Goal: Transaction & Acquisition: Obtain resource

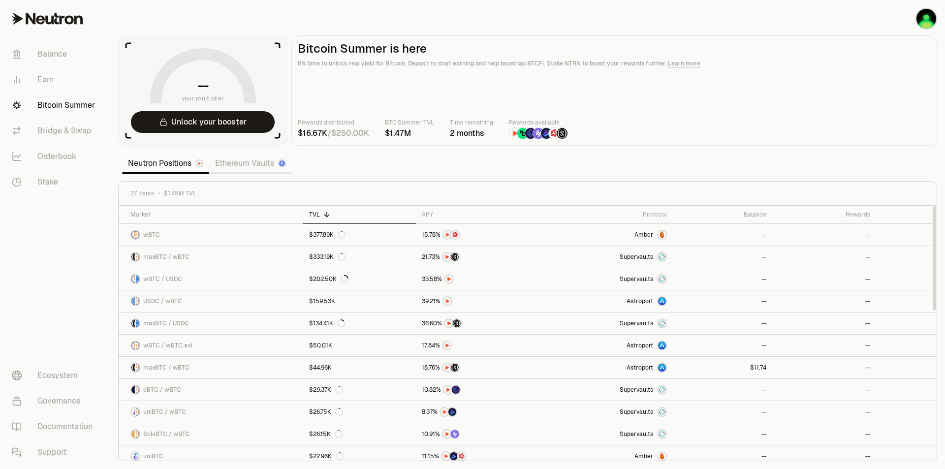
click at [866, 169] on section "-- your multiplier Unlock your booster Bitcoin Summer is here It's time to unlo…" at bounding box center [527, 234] width 835 height 469
click at [872, 367] on link "--" at bounding box center [824, 368] width 104 height 22
click at [493, 126] on p "Time remaining" at bounding box center [471, 123] width 43 height 10
click at [197, 124] on button "Unlock your booster" at bounding box center [203, 122] width 144 height 22
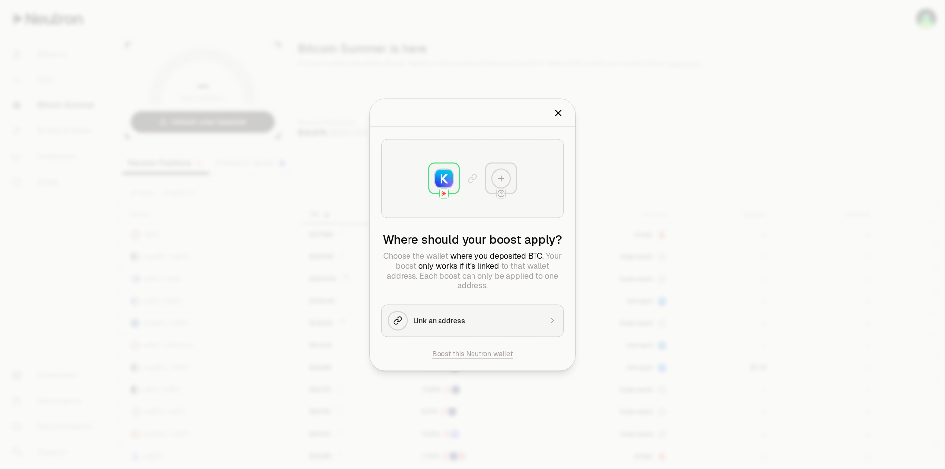
click at [499, 177] on icon at bounding box center [501, 178] width 9 height 9
click at [501, 178] on icon at bounding box center [501, 178] width 0 height 5
click at [479, 323] on div "Link an address" at bounding box center [478, 321] width 128 height 10
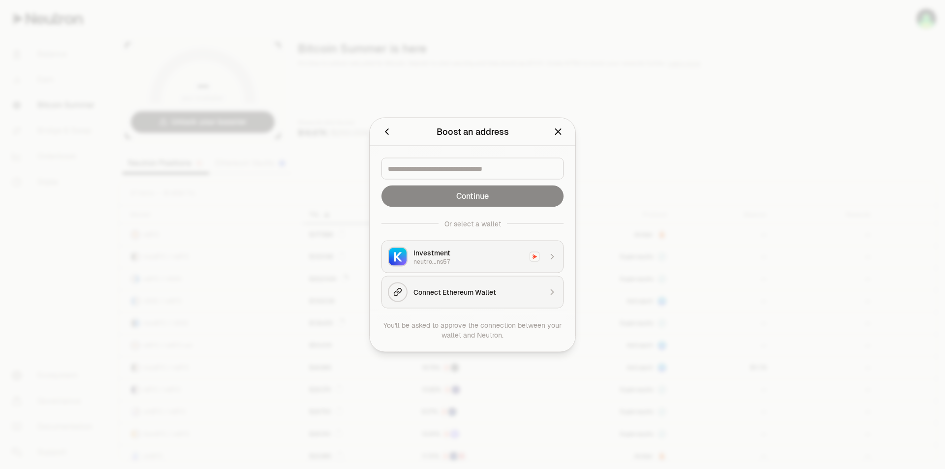
click at [520, 295] on div "Connect Ethereum Wallet" at bounding box center [478, 292] width 128 height 10
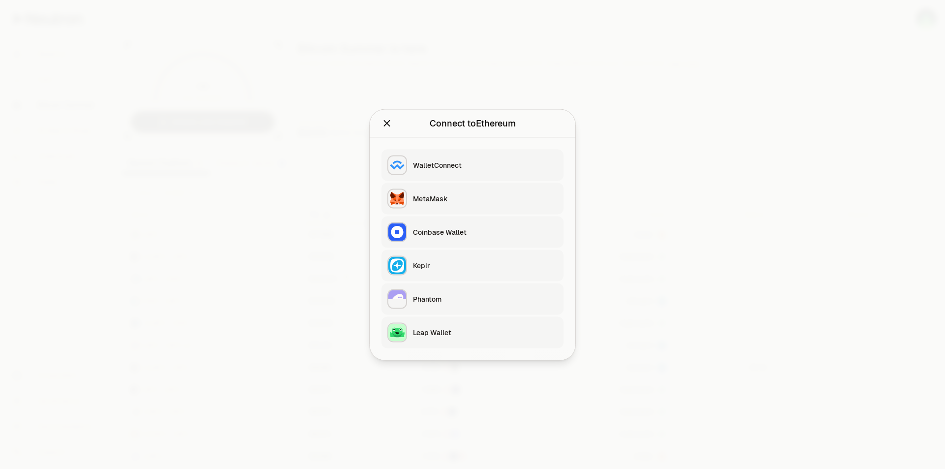
click at [452, 208] on button "MetaMask" at bounding box center [473, 199] width 182 height 32
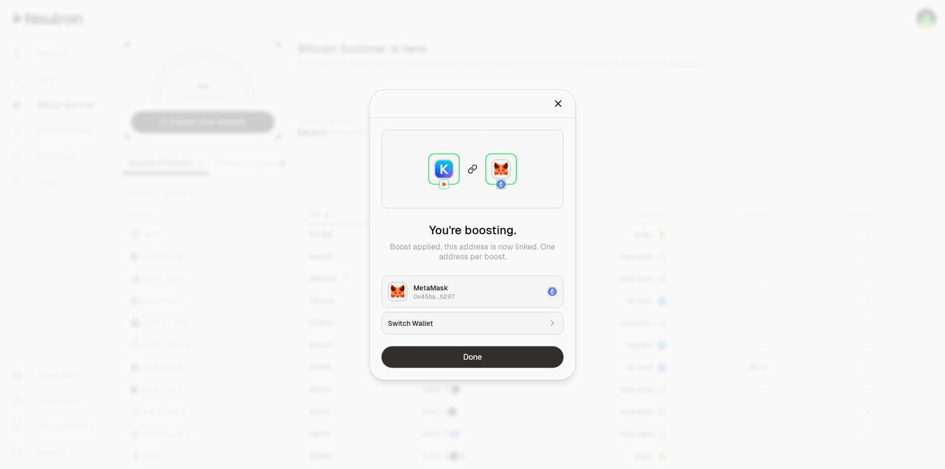
click at [492, 353] on button "Done" at bounding box center [473, 357] width 182 height 22
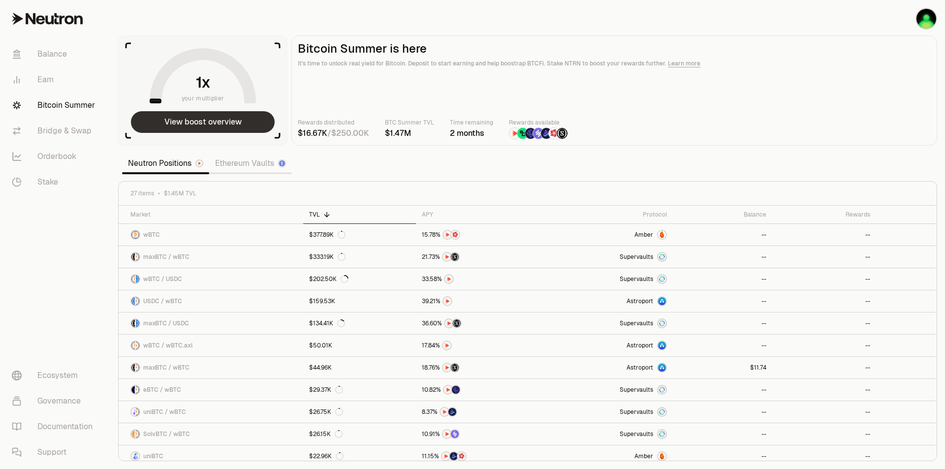
click at [203, 121] on button "View boost overview" at bounding box center [203, 122] width 144 height 22
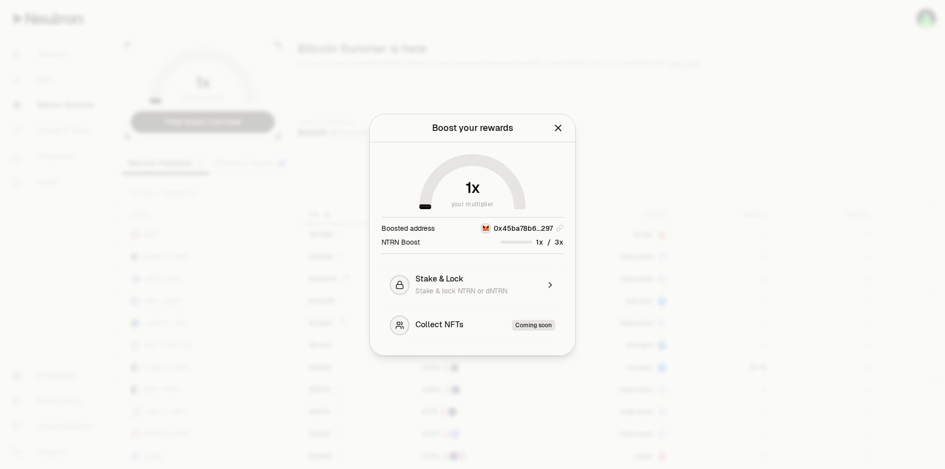
click at [417, 240] on div "NTRN Boost" at bounding box center [401, 242] width 38 height 10
click at [540, 243] on span "x" at bounding box center [541, 242] width 4 height 7
click at [565, 243] on div "your multiplier Boosted address 0x45ba78b6...297 NTRN Boost / Stake & Lock Stak…" at bounding box center [473, 248] width 206 height 213
click at [533, 243] on span "0 1 2 3 4 5 6 7 8 9" at bounding box center [538, 242] width 10 height 10
click at [491, 287] on span "Stake & lock NTRN or dNTRN" at bounding box center [462, 291] width 92 height 9
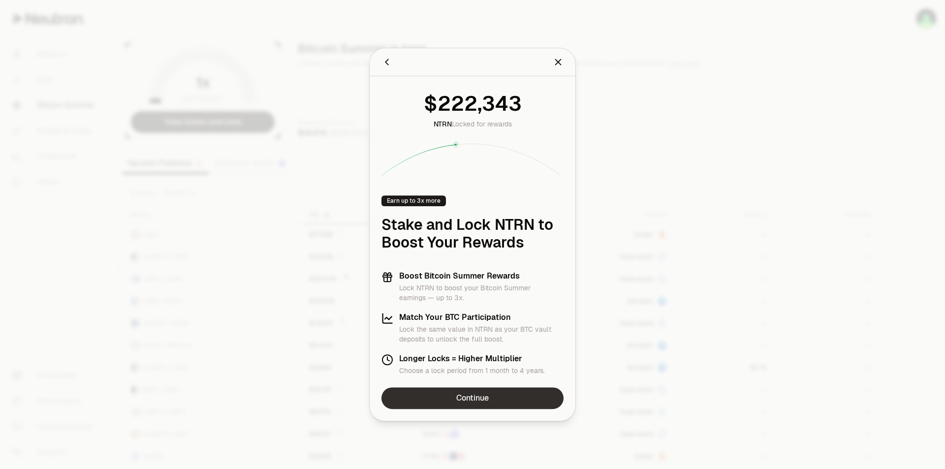
click at [469, 396] on link "Continue" at bounding box center [473, 398] width 182 height 22
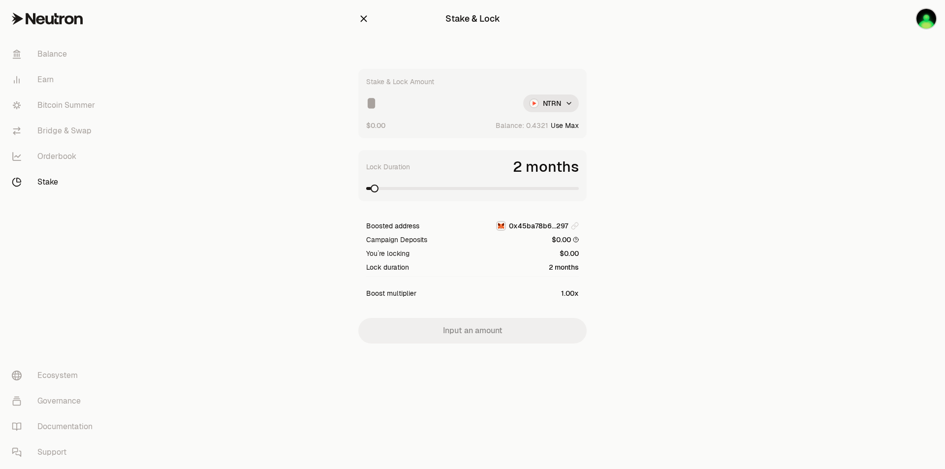
click at [406, 105] on input at bounding box center [440, 104] width 149 height 18
click at [554, 105] on html "Balance Earn Bitcoin Summer Bridge & Swap Orderbook Stake Ecosystem Governance …" at bounding box center [472, 234] width 945 height 469
click at [548, 101] on html "Balance Earn Bitcoin Summer Bridge & Swap Orderbook Stake Ecosystem Governance …" at bounding box center [472, 234] width 945 height 469
click at [547, 129] on div "NTRN" at bounding box center [551, 127] width 90 height 20
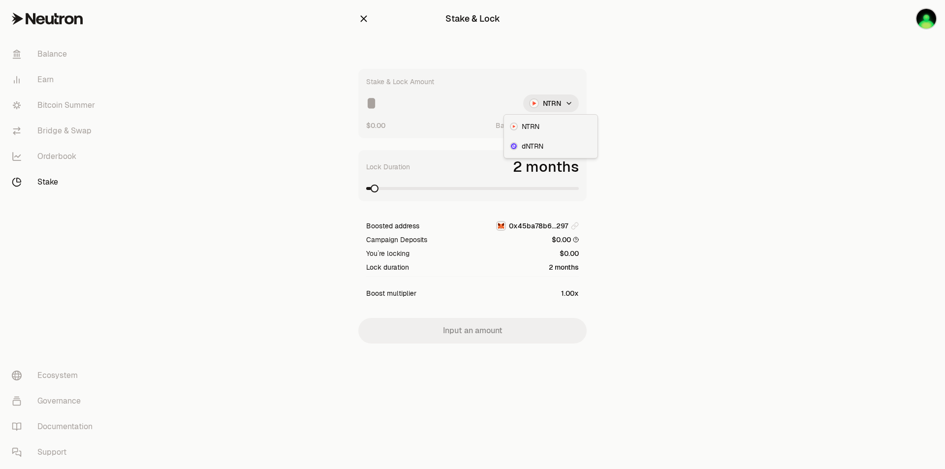
click at [552, 96] on html "Balance Earn Bitcoin Summer Bridge & Swap Orderbook Stake Ecosystem Governance …" at bounding box center [472, 234] width 945 height 469
click at [792, 89] on html "Balance Earn Bitcoin Summer Bridge & Swap Orderbook Stake Ecosystem Governance …" at bounding box center [472, 234] width 945 height 469
click at [215, 111] on main "Stake & Lock Stake & Lock Amount NTRN $0.00 Balance: Use Max Lock Duration 2 mo…" at bounding box center [527, 191] width 835 height 383
click at [399, 107] on input at bounding box center [440, 104] width 149 height 18
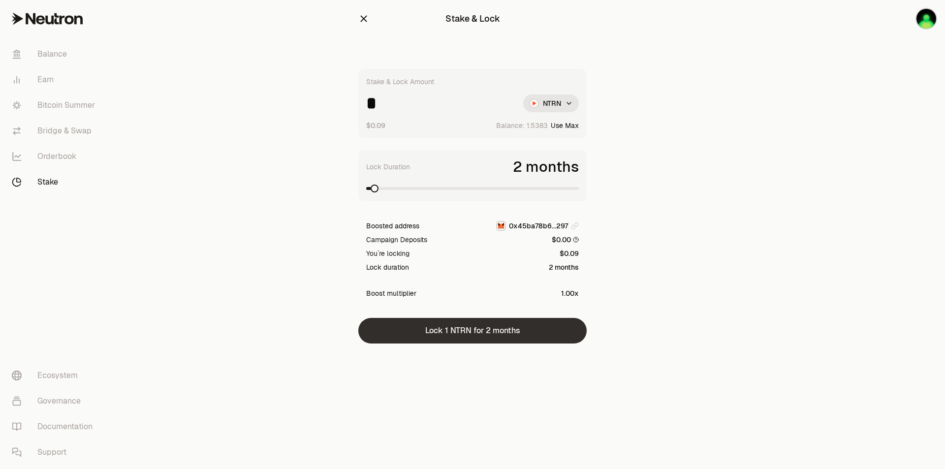
type input "*"
click at [480, 328] on button "Lock 1 NTRN for 2 months" at bounding box center [472, 331] width 228 height 26
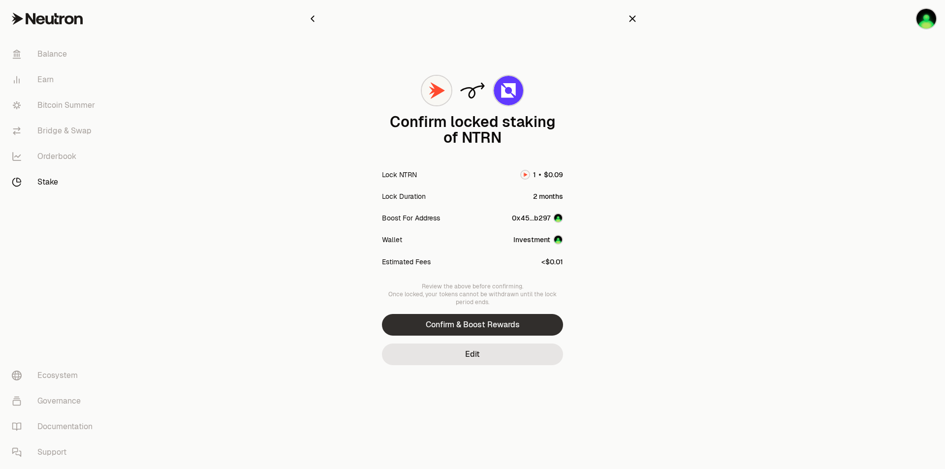
click at [492, 330] on button "Confirm & Boost Rewards" at bounding box center [472, 325] width 181 height 22
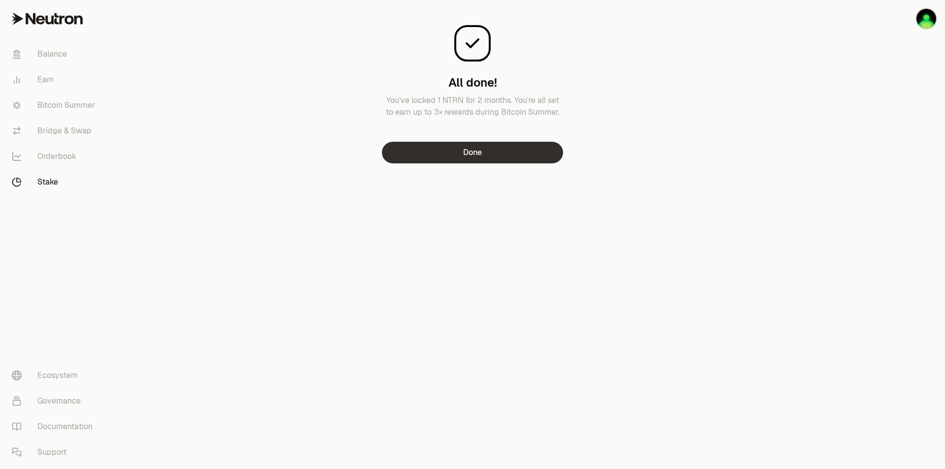
click at [460, 150] on button "Done" at bounding box center [472, 153] width 181 height 22
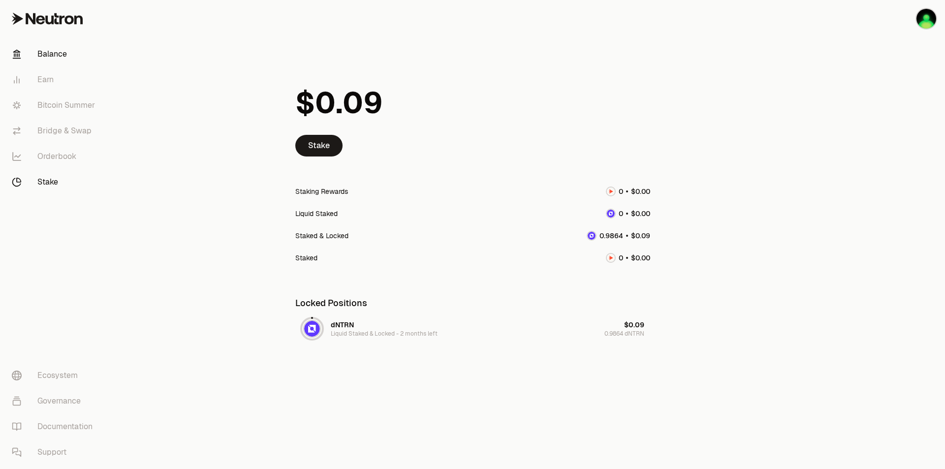
click at [48, 47] on link "Balance" at bounding box center [55, 54] width 102 height 26
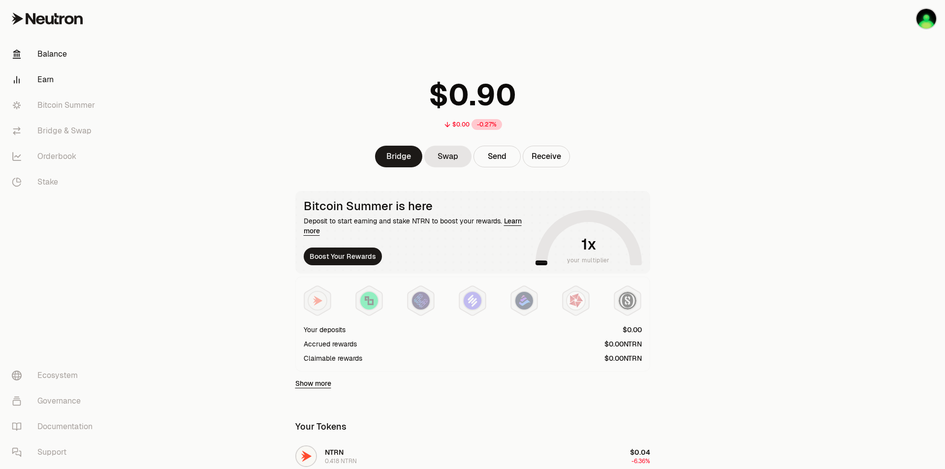
click at [49, 86] on link "Earn" at bounding box center [55, 80] width 102 height 26
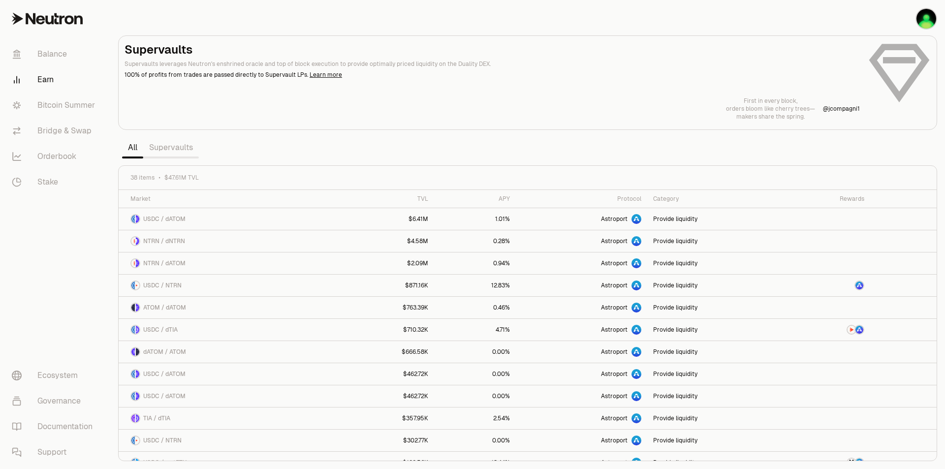
click at [178, 144] on link "Supervaults" at bounding box center [171, 148] width 56 height 20
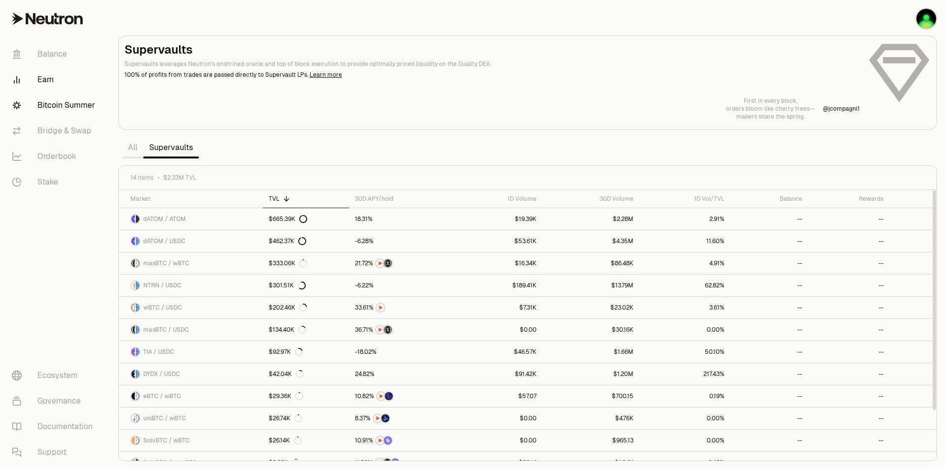
click at [67, 102] on link "Bitcoin Summer" at bounding box center [55, 106] width 102 height 26
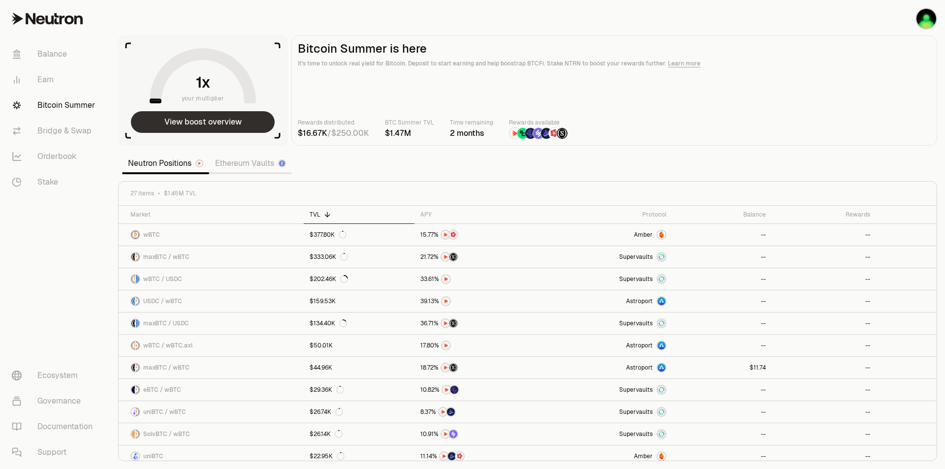
click at [225, 123] on button "View boost overview" at bounding box center [203, 122] width 144 height 22
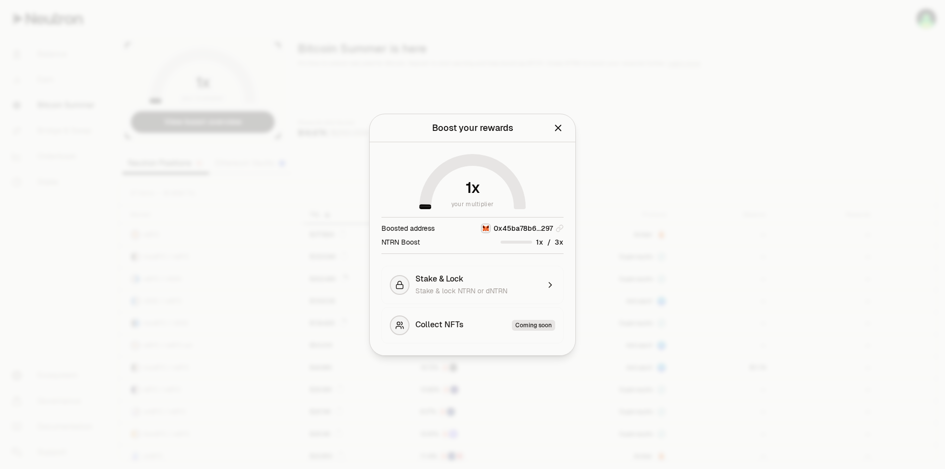
click at [549, 241] on div "/" at bounding box center [532, 242] width 63 height 10
click at [554, 280] on icon "button" at bounding box center [550, 285] width 10 height 10
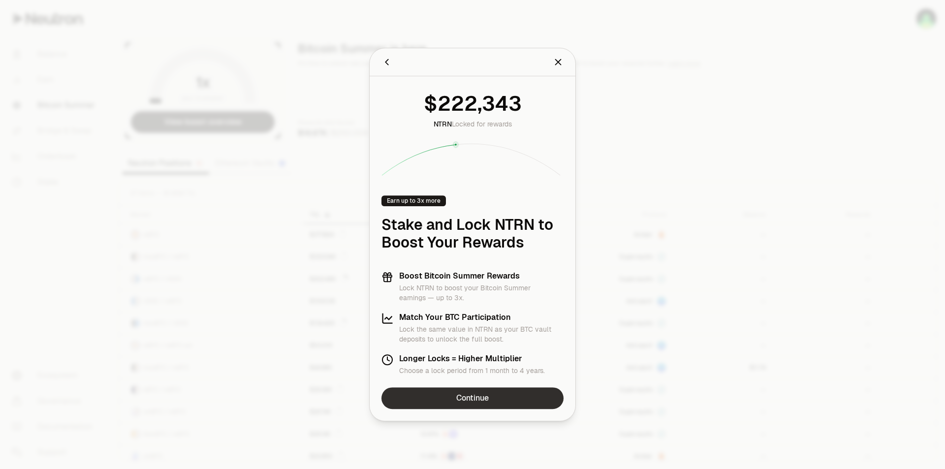
click at [463, 395] on link "Continue" at bounding box center [473, 398] width 182 height 22
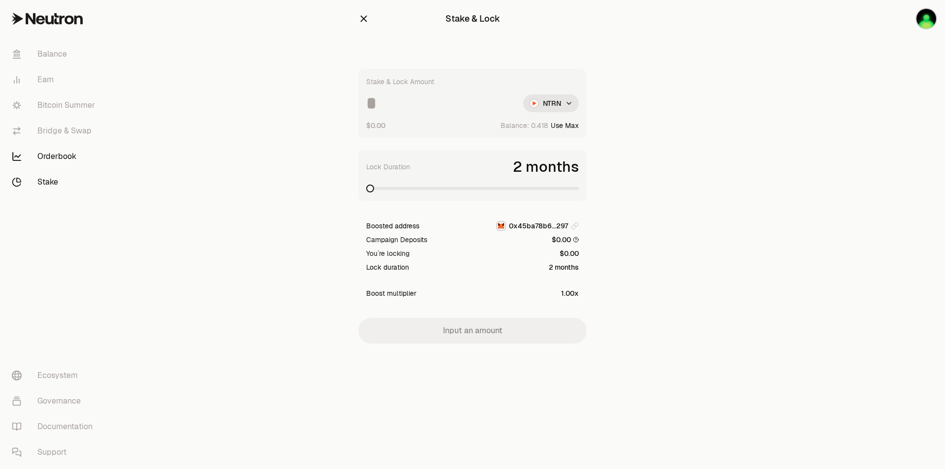
click at [46, 156] on link "Orderbook" at bounding box center [55, 157] width 102 height 26
click at [48, 131] on link "Bridge & Swap" at bounding box center [55, 131] width 102 height 26
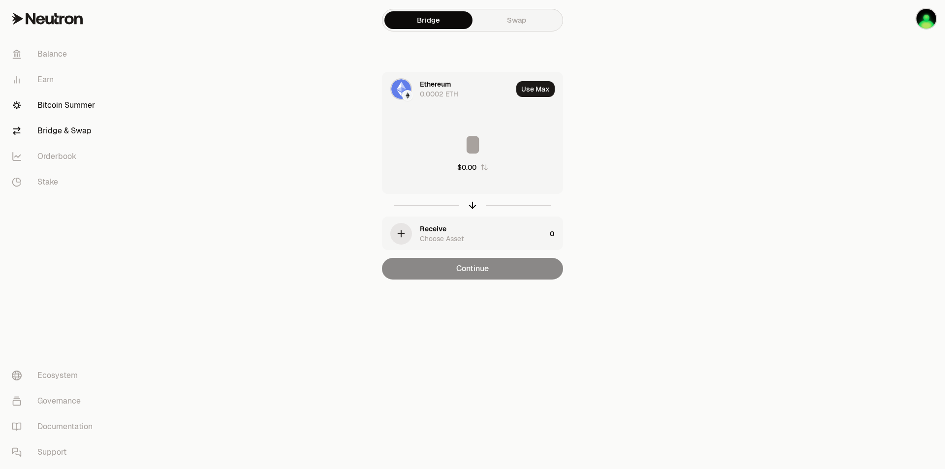
drag, startPoint x: 0, startPoint y: 100, endPoint x: 10, endPoint y: 104, distance: 10.6
click at [3, 101] on div "Balance Earn Bitcoin Summer Bridge & Swap Orderbook Stake" at bounding box center [55, 117] width 110 height 161
click at [527, 92] on button "Use Max" at bounding box center [535, 89] width 38 height 16
click at [454, 91] on div "0.0002 ETH" at bounding box center [439, 94] width 38 height 10
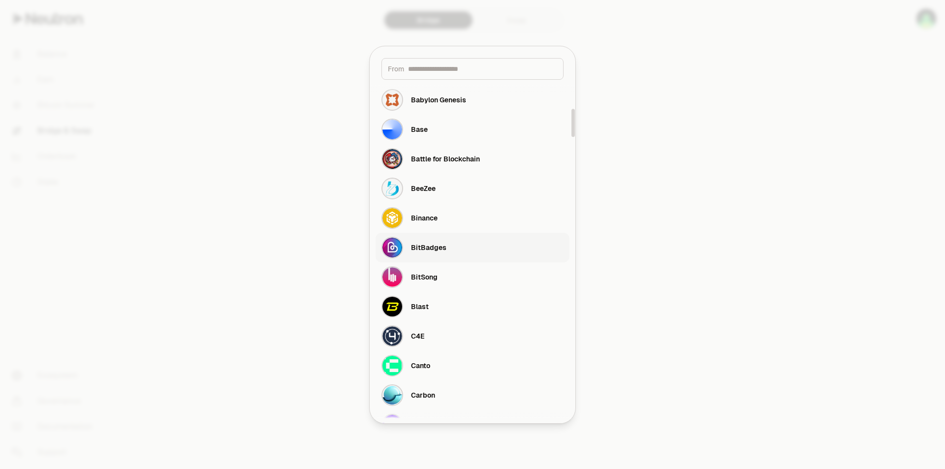
scroll to position [345, 0]
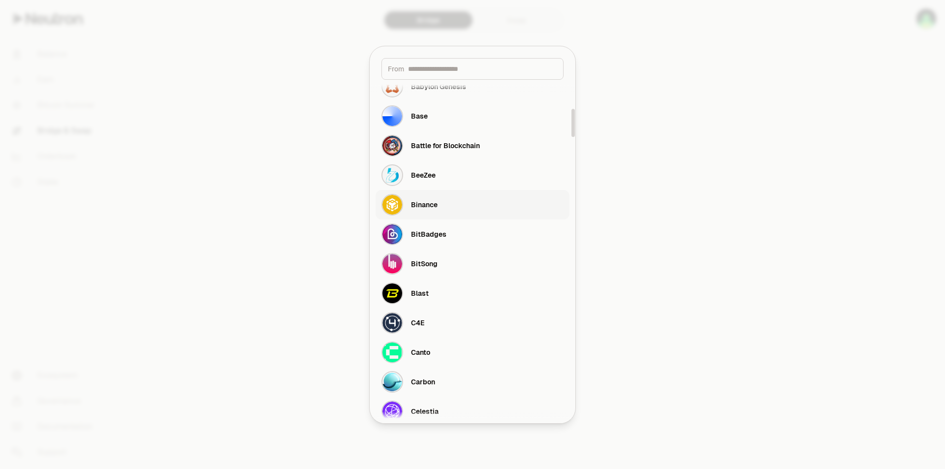
click at [434, 213] on div "Binance" at bounding box center [410, 205] width 56 height 22
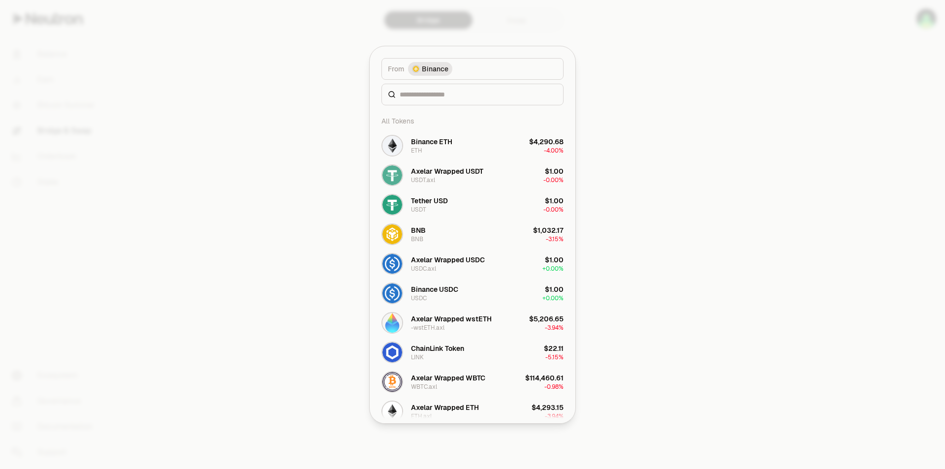
type input "*"
click at [410, 227] on div "BNB BNB" at bounding box center [404, 235] width 44 height 22
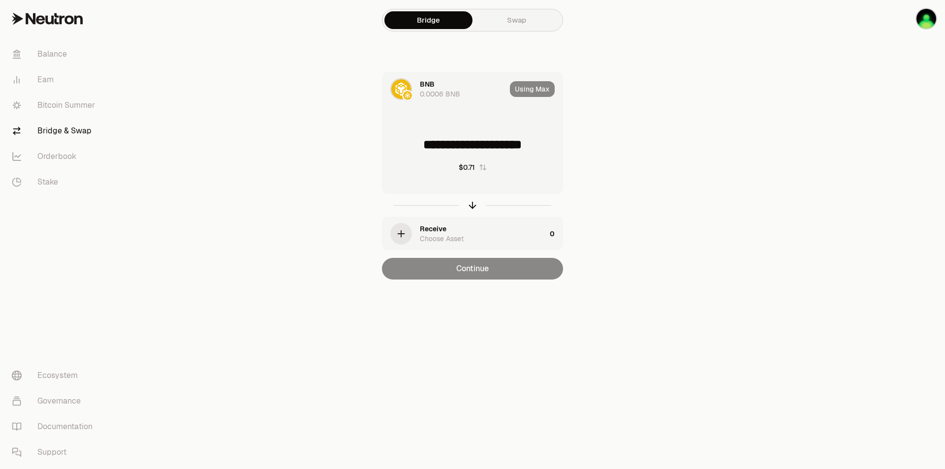
type input "**********"
click at [530, 89] on div "Using Max" at bounding box center [536, 88] width 53 height 33
click at [481, 225] on div "Receive Choose Asset" at bounding box center [483, 234] width 126 height 20
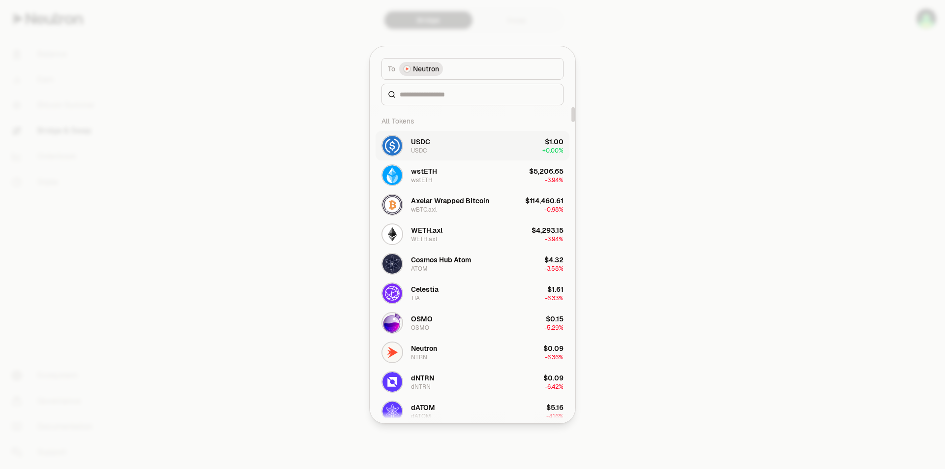
scroll to position [49, 0]
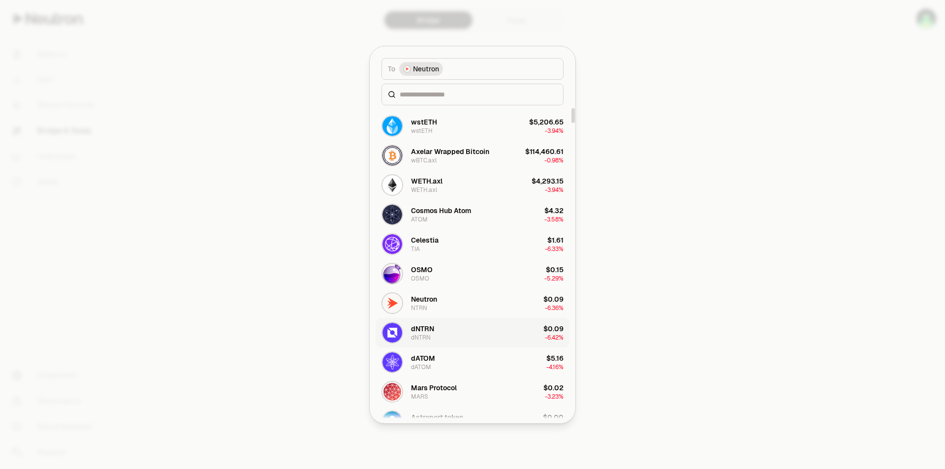
click at [462, 334] on button "dNTRN dNTRN $0.09 -6.42%" at bounding box center [473, 333] width 194 height 30
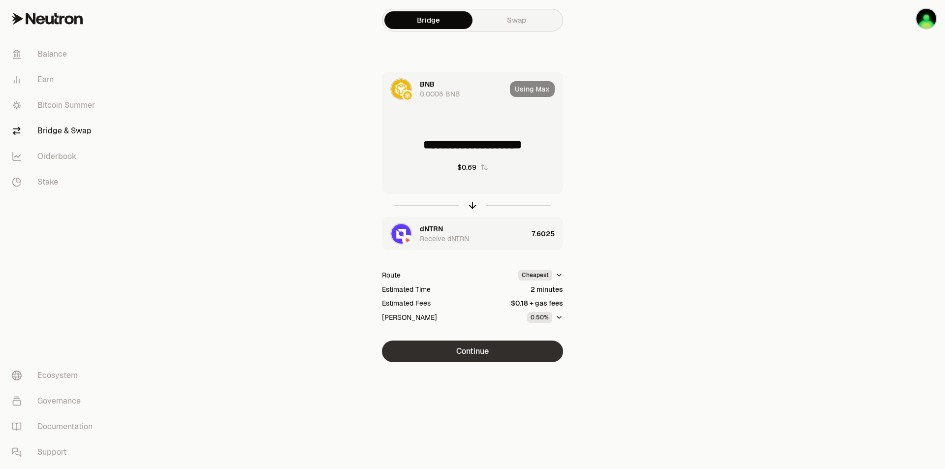
click at [499, 354] on button "Continue" at bounding box center [472, 352] width 181 height 22
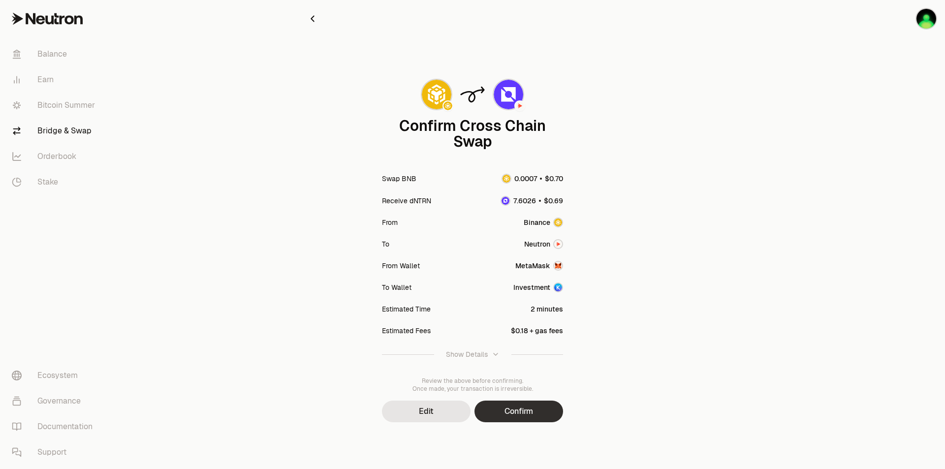
click at [540, 408] on button "Confirm" at bounding box center [519, 412] width 89 height 22
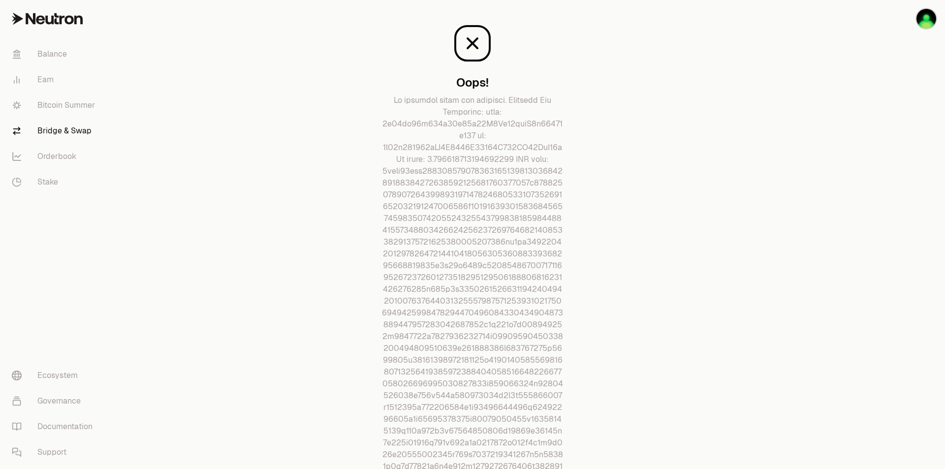
drag, startPoint x: 197, startPoint y: 111, endPoint x: 184, endPoint y: 104, distance: 15.0
click at [62, 56] on link "Balance" at bounding box center [55, 54] width 102 height 26
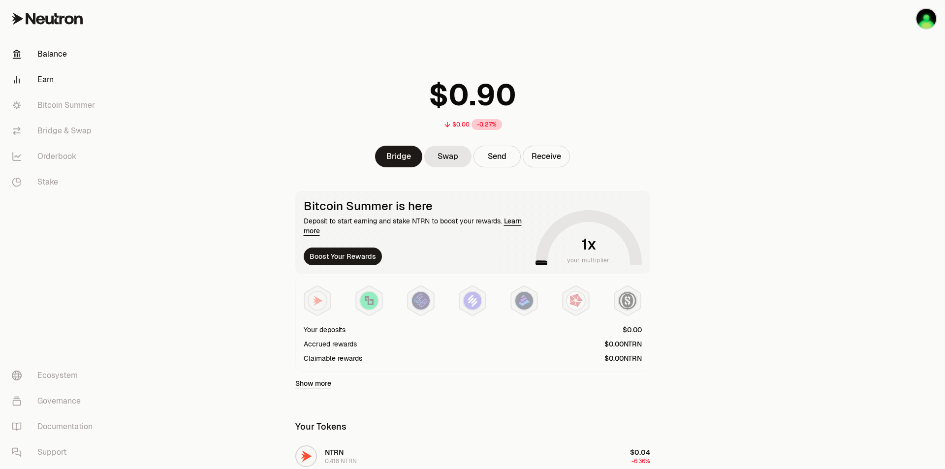
click at [33, 77] on link "Earn" at bounding box center [55, 80] width 102 height 26
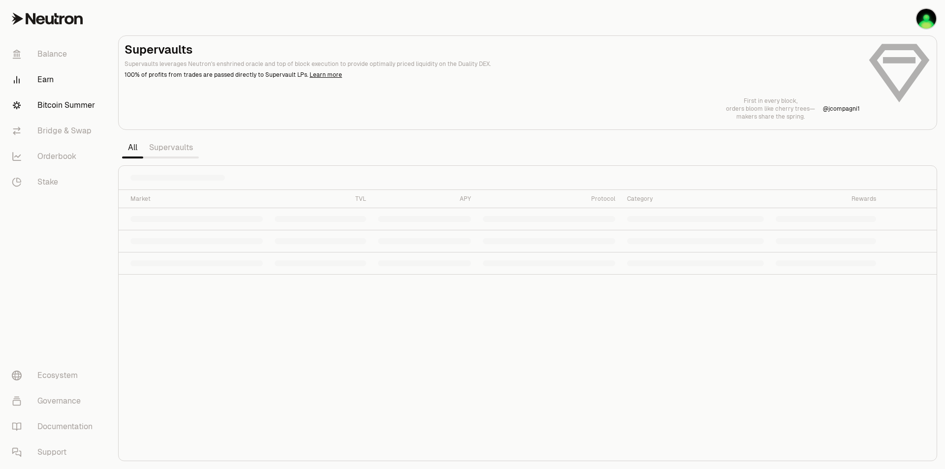
click at [65, 100] on link "Bitcoin Summer" at bounding box center [55, 106] width 102 height 26
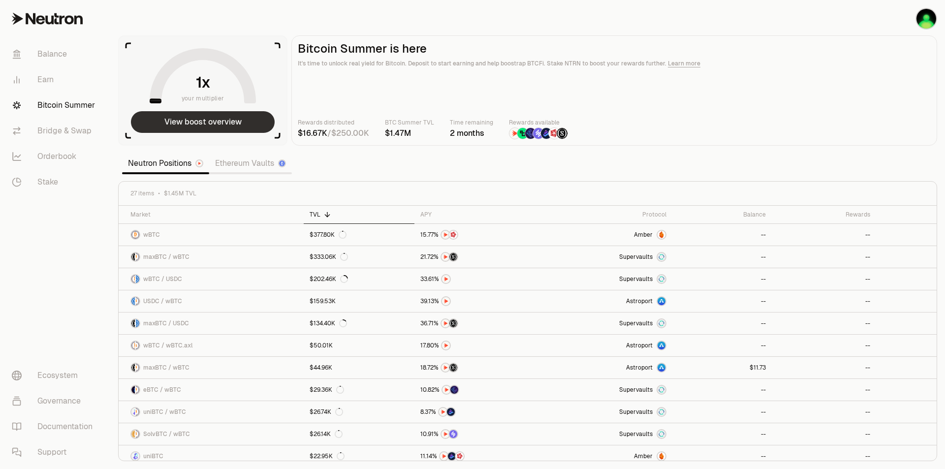
click at [208, 121] on button "View boost overview" at bounding box center [203, 122] width 144 height 22
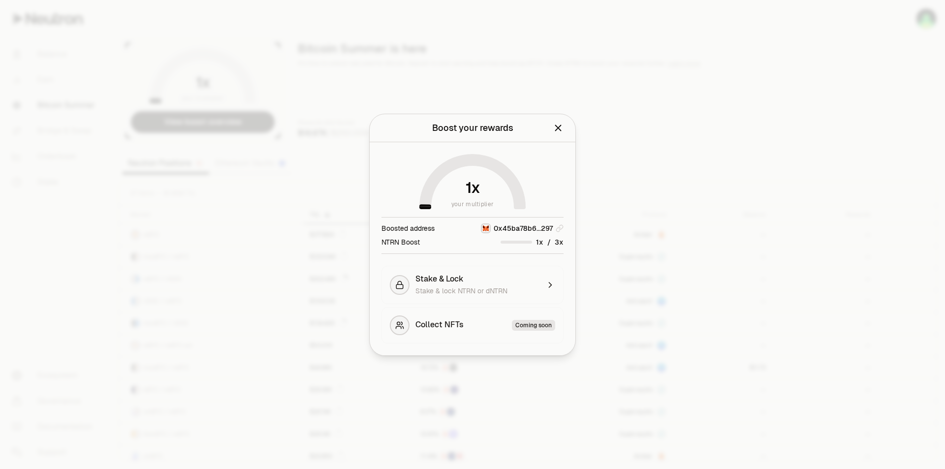
click at [478, 182] on span "x" at bounding box center [475, 188] width 9 height 15
click at [545, 246] on div "/" at bounding box center [532, 242] width 63 height 10
click at [558, 243] on span "3" at bounding box center [557, 242] width 4 height 9
click at [524, 244] on div "/" at bounding box center [532, 242] width 63 height 10
click at [500, 244] on div "NTRN Boost /" at bounding box center [473, 242] width 182 height 10
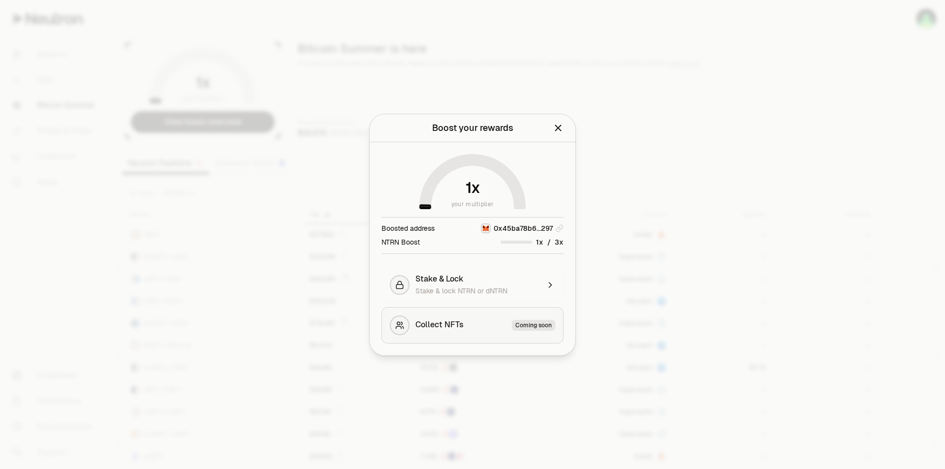
click at [456, 329] on span "Collect NFTs" at bounding box center [440, 325] width 48 height 11
drag, startPoint x: 795, startPoint y: 185, endPoint x: 668, endPoint y: 27, distance: 202.7
click at [795, 184] on div at bounding box center [472, 234] width 945 height 469
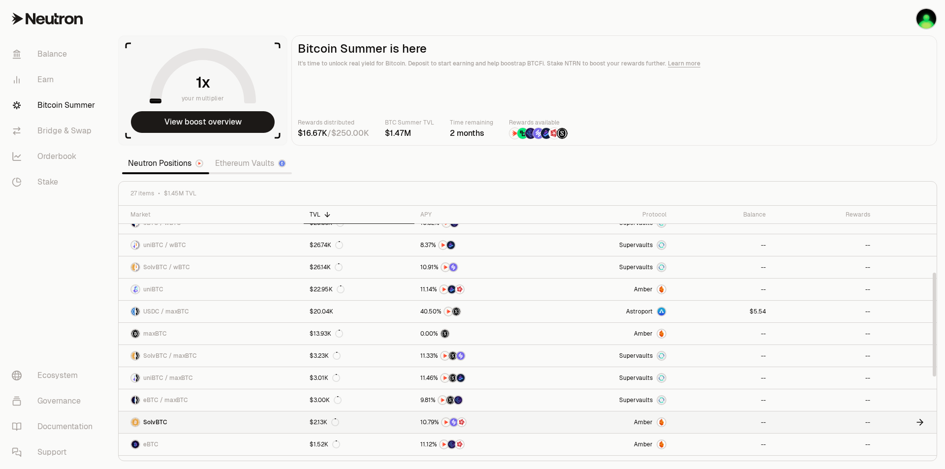
scroll to position [164, 0]
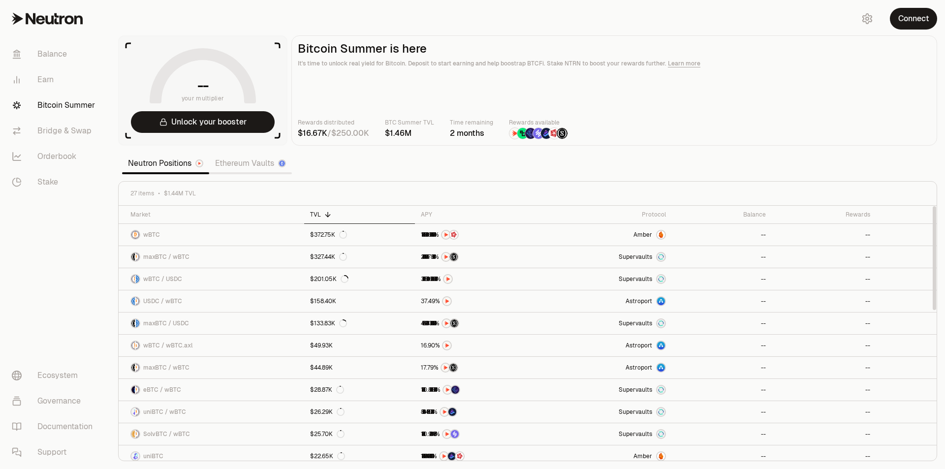
click at [922, 22] on button "Connect" at bounding box center [913, 19] width 47 height 22
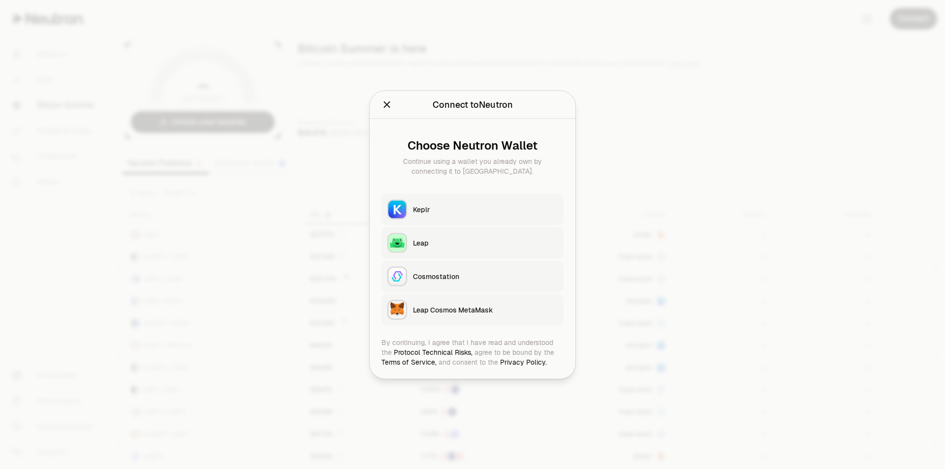
click at [472, 209] on div "Keplr" at bounding box center [485, 209] width 145 height 10
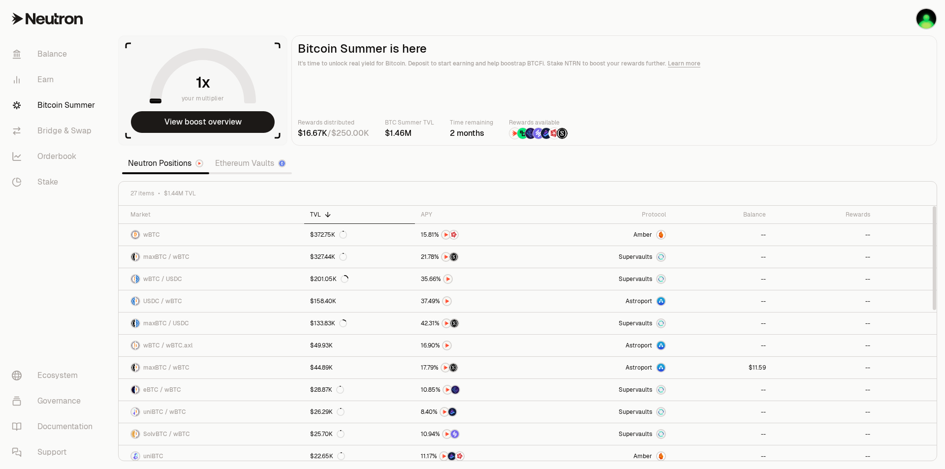
click at [739, 127] on div "Rewards distributed / BTC Summer TVL Time remaining 2 months Rewards available" at bounding box center [614, 129] width 633 height 22
click at [270, 157] on link "Ethereum Vaults" at bounding box center [250, 164] width 83 height 20
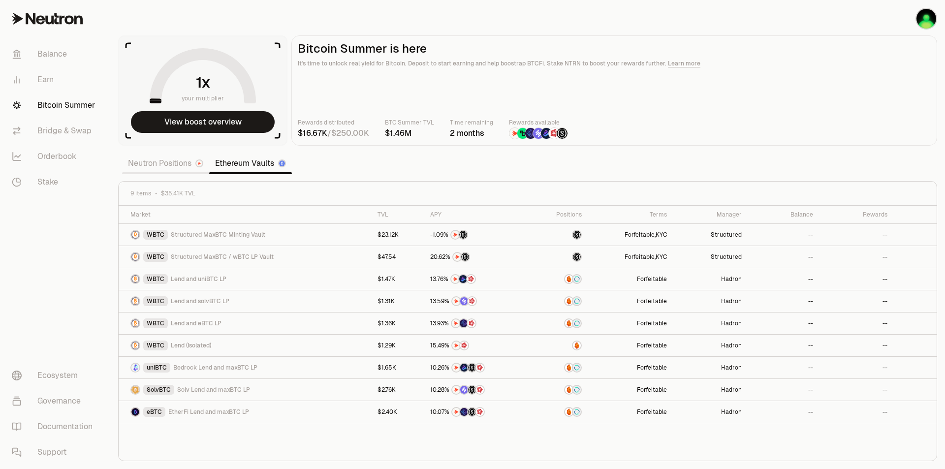
click at [161, 167] on link "Neutron Positions" at bounding box center [165, 164] width 87 height 20
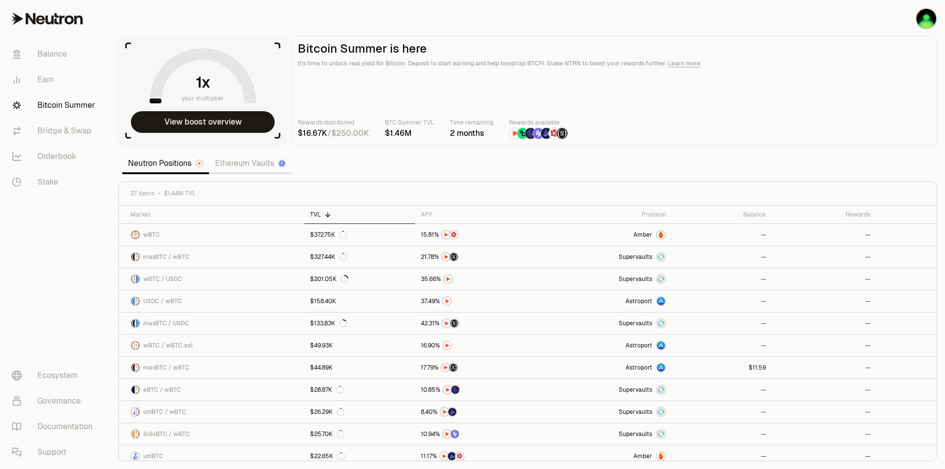
click at [578, 132] on div "Rewards distributed / BTC Summer TVL Time remaining 2 months Rewards available" at bounding box center [614, 129] width 633 height 22
click at [519, 132] on img at bounding box center [522, 133] width 11 height 11
